Goal: Task Accomplishment & Management: Manage account settings

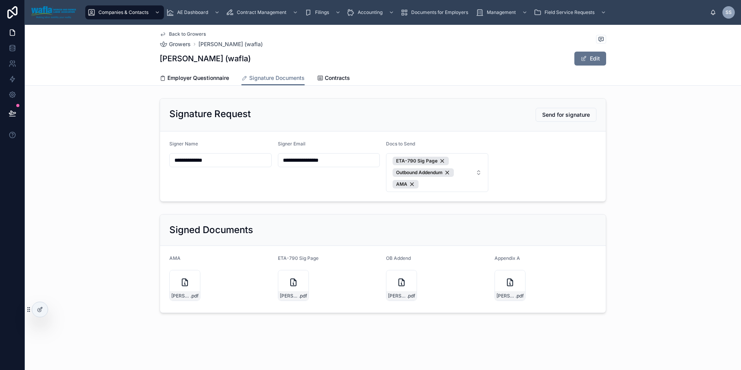
click at [512, 118] on div "Signature Request Send for signature" at bounding box center [382, 115] width 427 height 14
click at [39, 308] on icon at bounding box center [40, 309] width 6 height 6
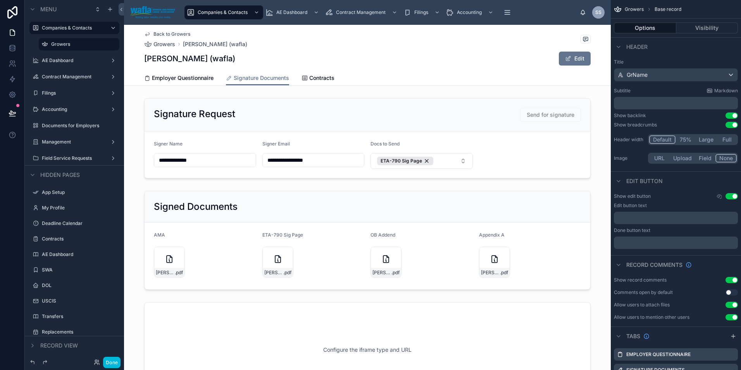
click at [544, 116] on div at bounding box center [367, 138] width 487 height 86
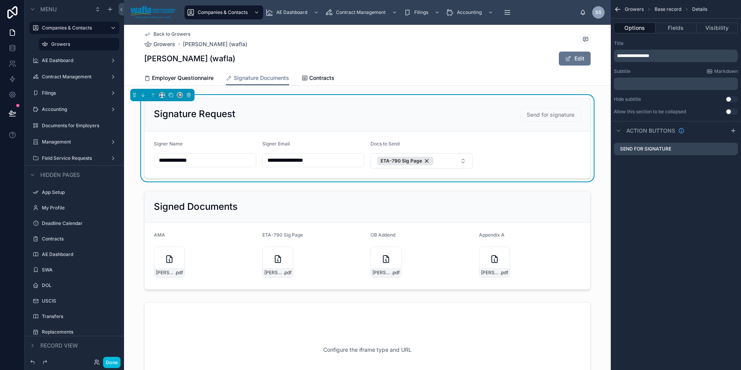
click at [0, 0] on icon "scrollable content" at bounding box center [0, 0] width 0 height 0
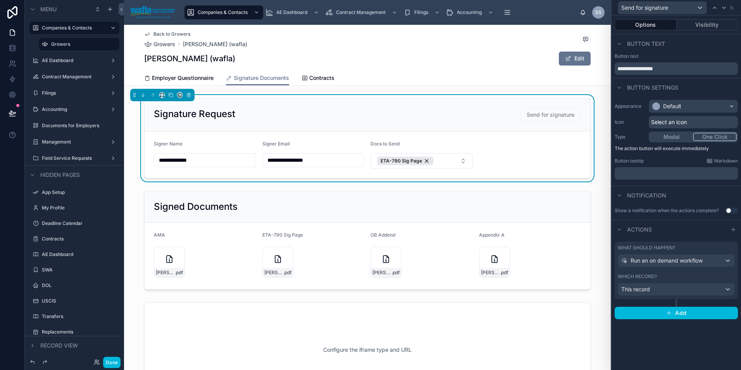
click at [698, 27] on button "Visibility" at bounding box center [708, 24] width 62 height 11
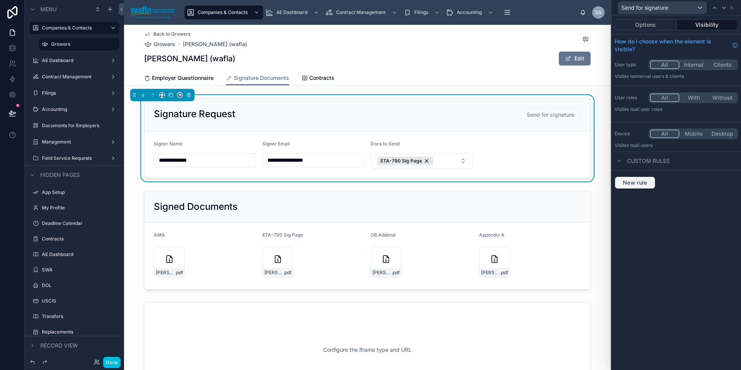
click at [635, 187] on button "New rule" at bounding box center [635, 182] width 41 height 12
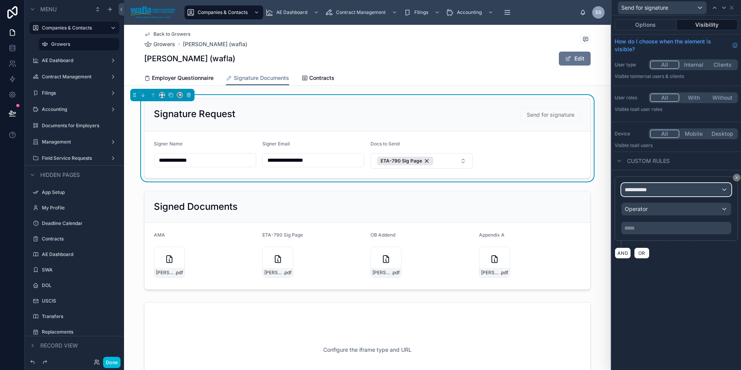
click at [636, 187] on span "**********" at bounding box center [639, 190] width 29 height 8
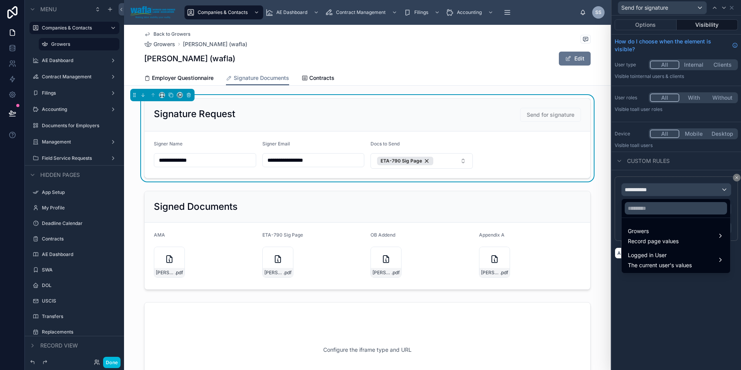
click at [643, 289] on div at bounding box center [677, 185] width 130 height 370
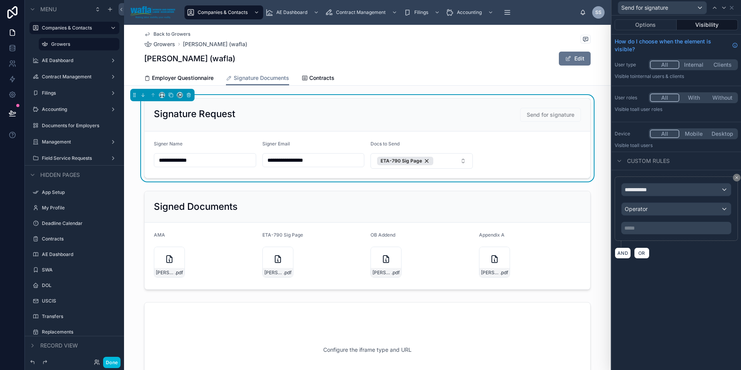
click at [736, 179] on icon at bounding box center [737, 177] width 2 height 2
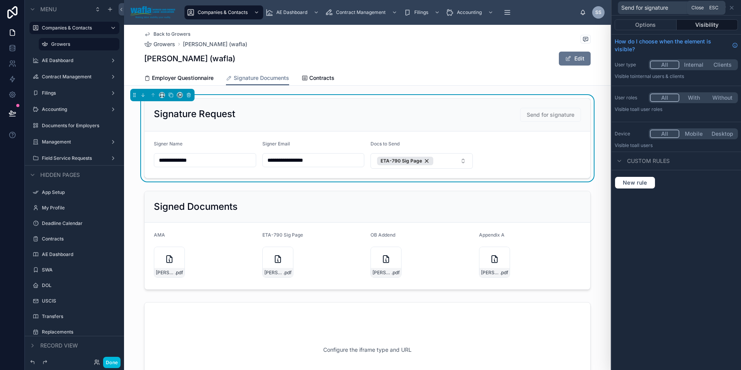
click at [733, 8] on icon at bounding box center [732, 7] width 3 height 3
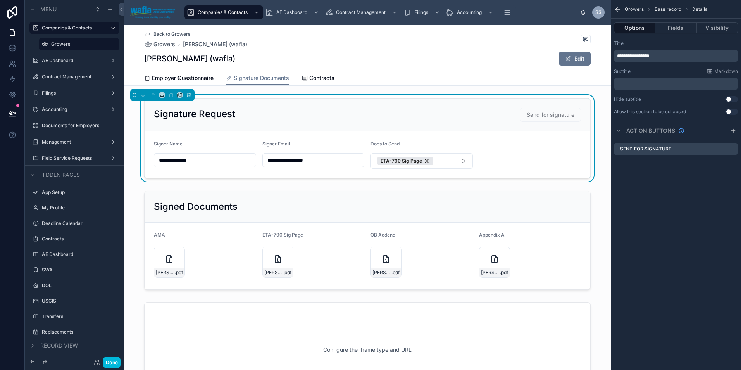
click at [472, 74] on div "Employer Questionnaire Signature Documents Contracts" at bounding box center [367, 78] width 447 height 15
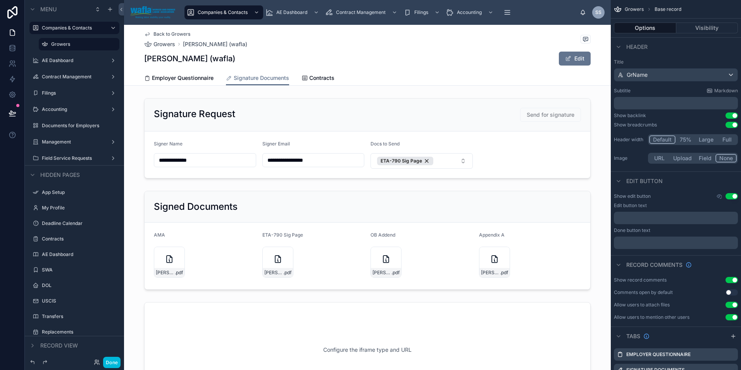
click at [479, 127] on div at bounding box center [367, 138] width 487 height 86
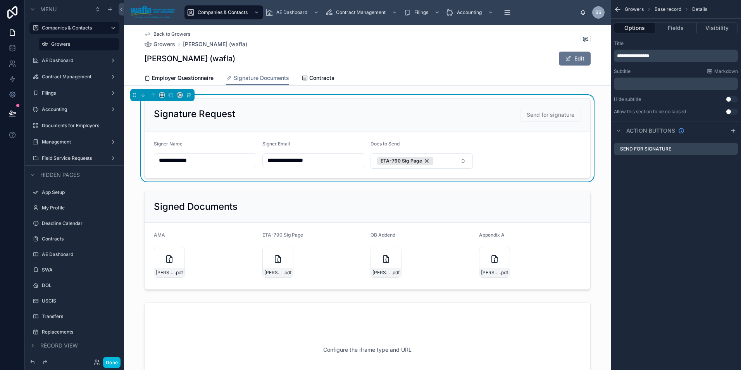
click at [675, 29] on button "Fields" at bounding box center [676, 27] width 41 height 11
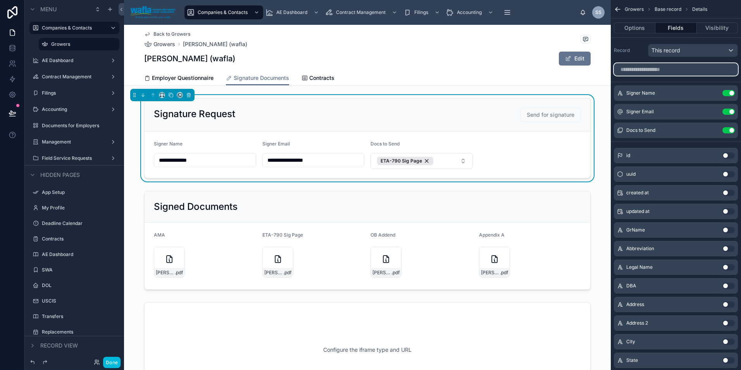
click at [666, 73] on input "scrollable content" at bounding box center [676, 69] width 124 height 12
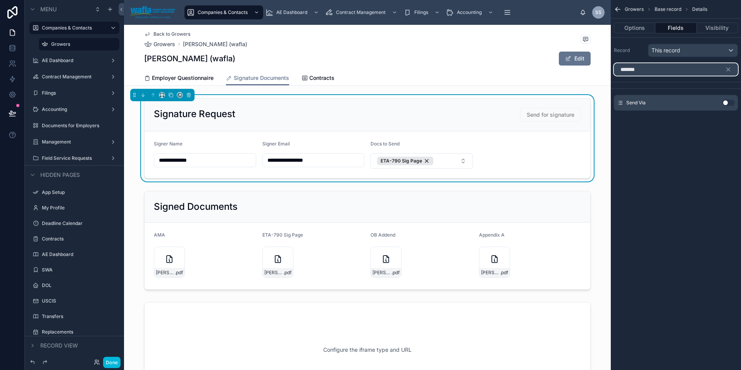
type input "*******"
click at [726, 102] on button "Use setting" at bounding box center [729, 103] width 12 height 6
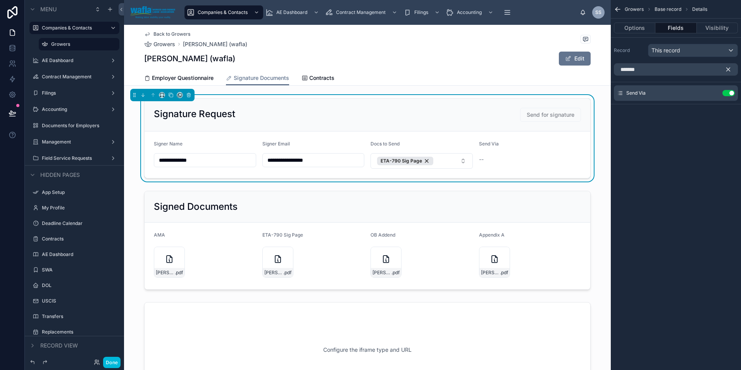
click at [728, 71] on icon "scrollable content" at bounding box center [728, 69] width 3 height 3
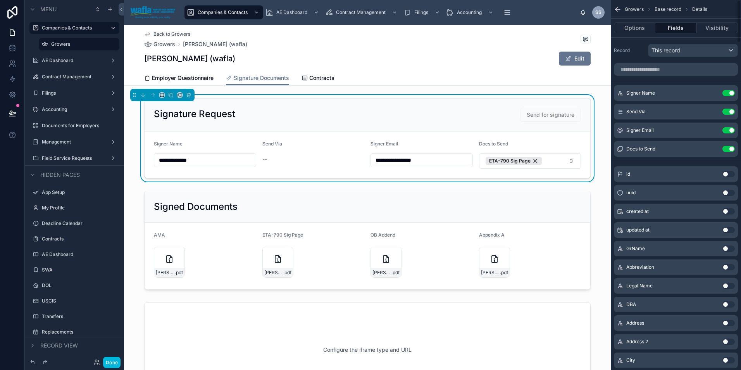
click at [733, 114] on button "Use setting" at bounding box center [729, 112] width 12 height 6
